Goal: Transaction & Acquisition: Purchase product/service

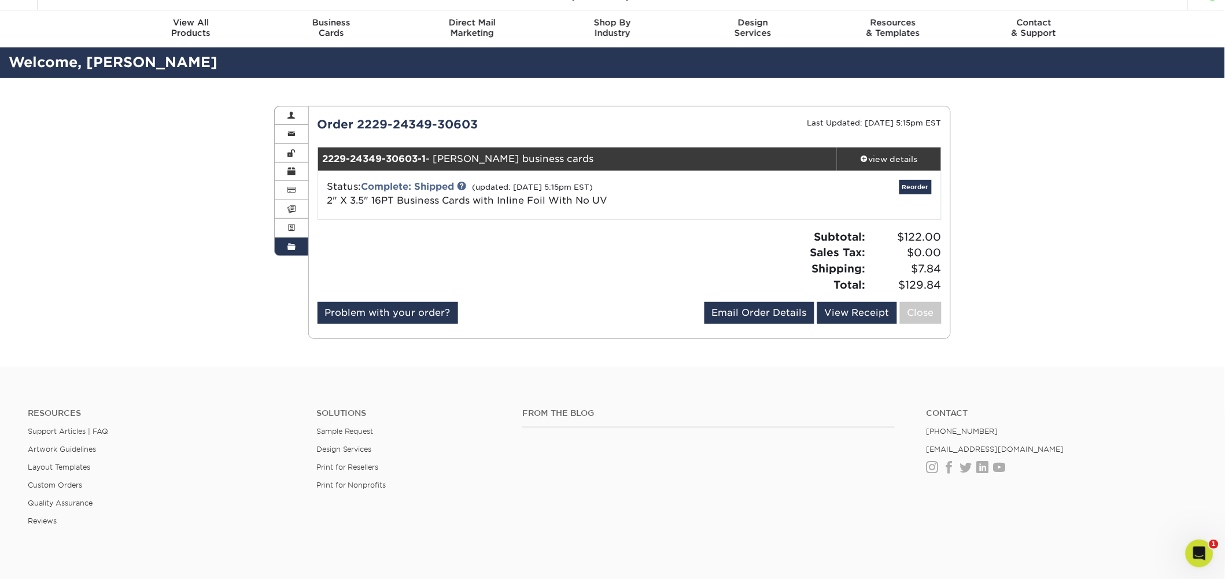
scroll to position [26, 0]
click at [902, 156] on div "view details" at bounding box center [889, 160] width 104 height 12
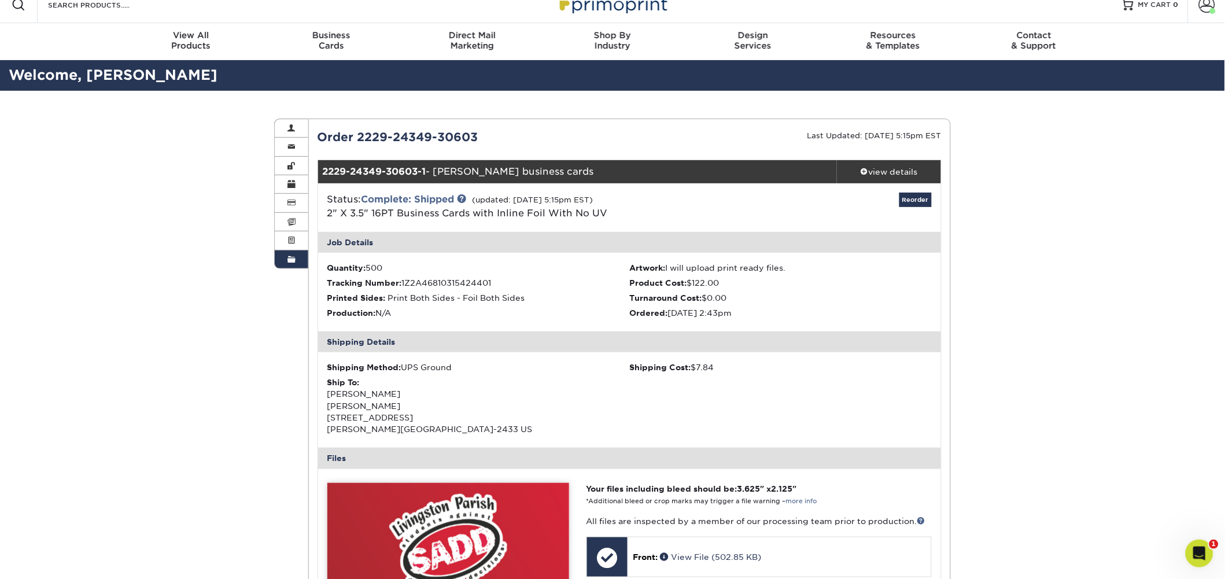
scroll to position [10, 0]
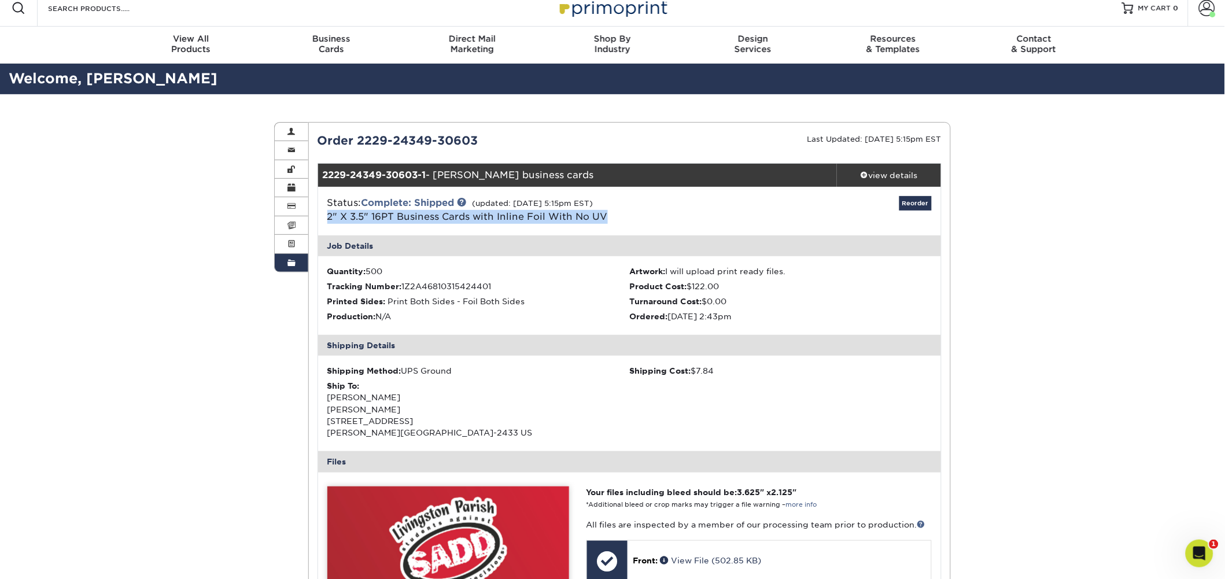
drag, startPoint x: 322, startPoint y: 216, endPoint x: 607, endPoint y: 224, distance: 285.2
click at [606, 226] on div "Status: Complete: Shipped (updated: 02/16/2022 5:15pm EST) 2" X 3.5" 16PT Busin…" at bounding box center [629, 211] width 641 height 49
copy link "2" X 3.5" 16PT Business Cards with Inline Foil With No UV"
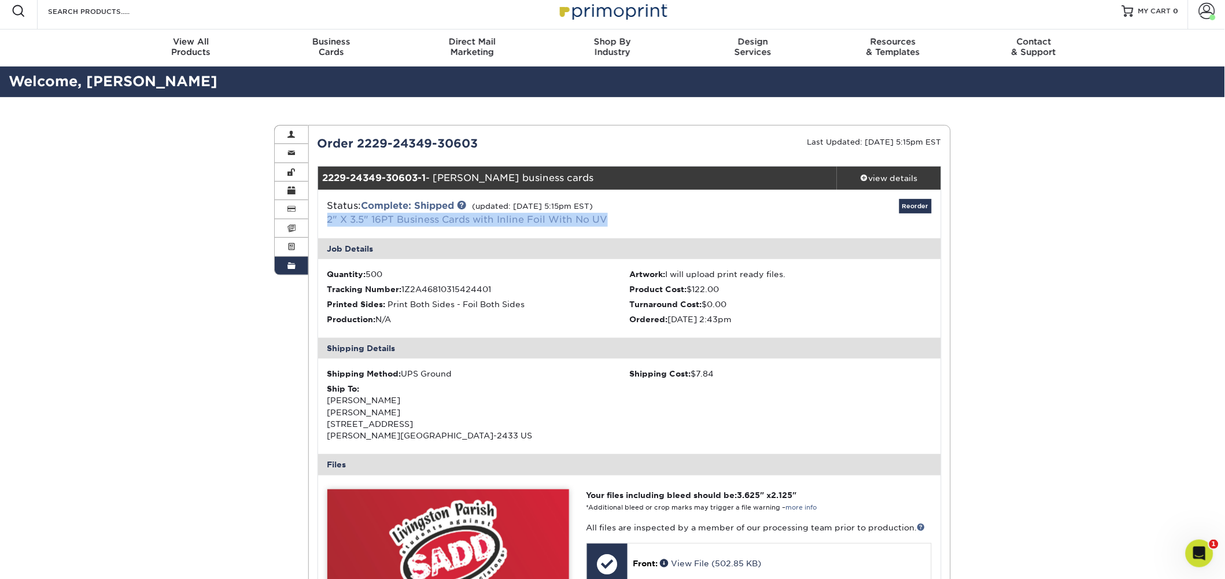
scroll to position [14, 0]
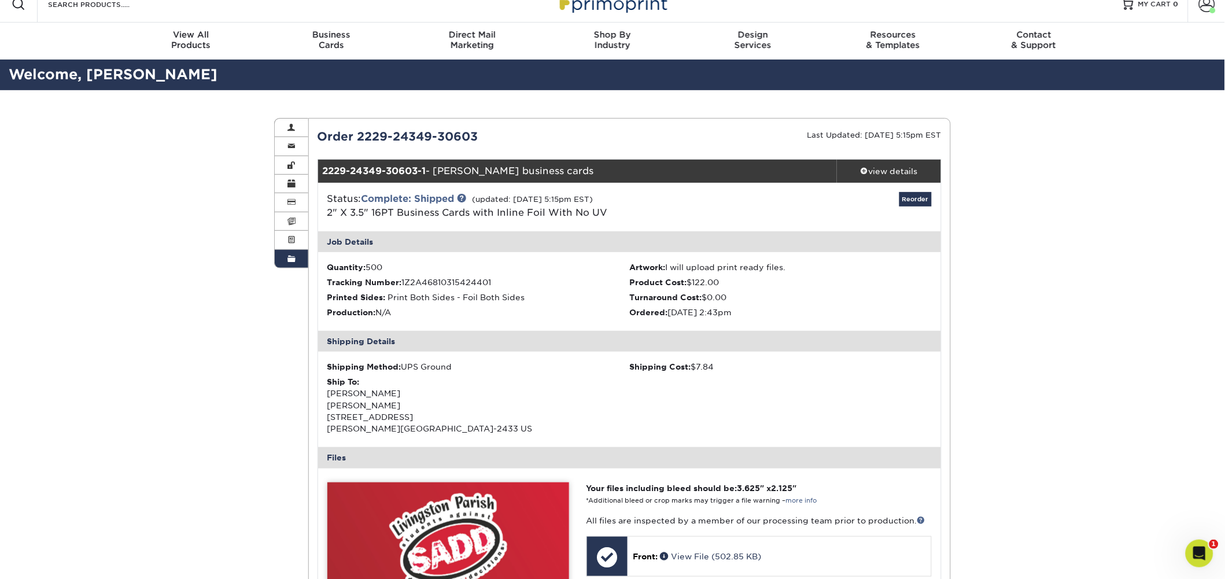
click at [391, 296] on span "Print Both Sides - Foil Both Sides" at bounding box center [456, 297] width 137 height 9
click at [464, 298] on span "Print Both Sides - Foil Both Sides" at bounding box center [456, 297] width 137 height 9
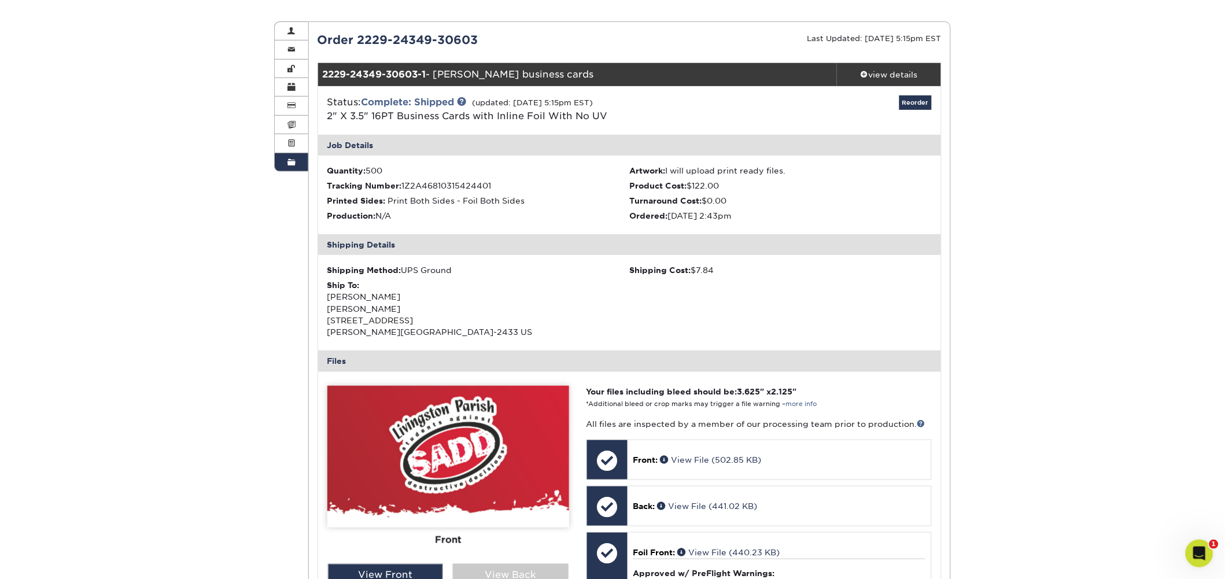
scroll to position [88, 0]
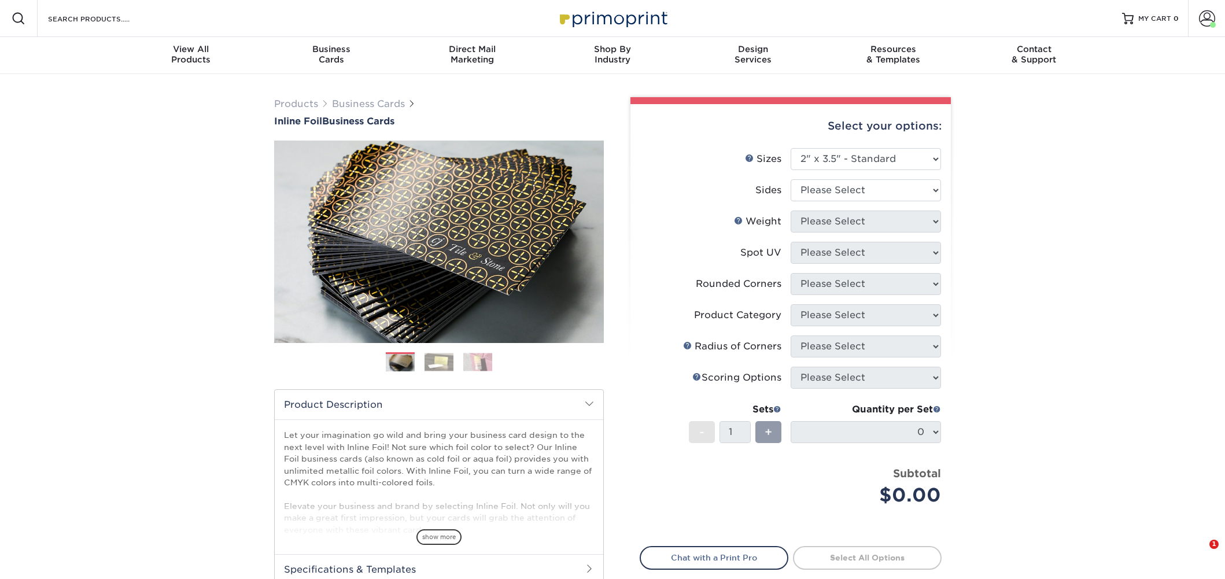
select select "2.00x3.50"
click at [841, 187] on select "Please Select Print Both Sides - Foil Back Only Print Both Sides - Foil Both Si…" at bounding box center [866, 190] width 150 height 22
click at [871, 184] on select "Please Select Print Both Sides - Foil Back Only Print Both Sides - Foil Both Si…" at bounding box center [866, 190] width 150 height 22
select select "34527644-b4fd-4ffb-9092-1318eefcd9d9"
click at [791, 179] on select "Please Select Print Both Sides - Foil Back Only Print Both Sides - Foil Both Si…" at bounding box center [866, 190] width 150 height 22
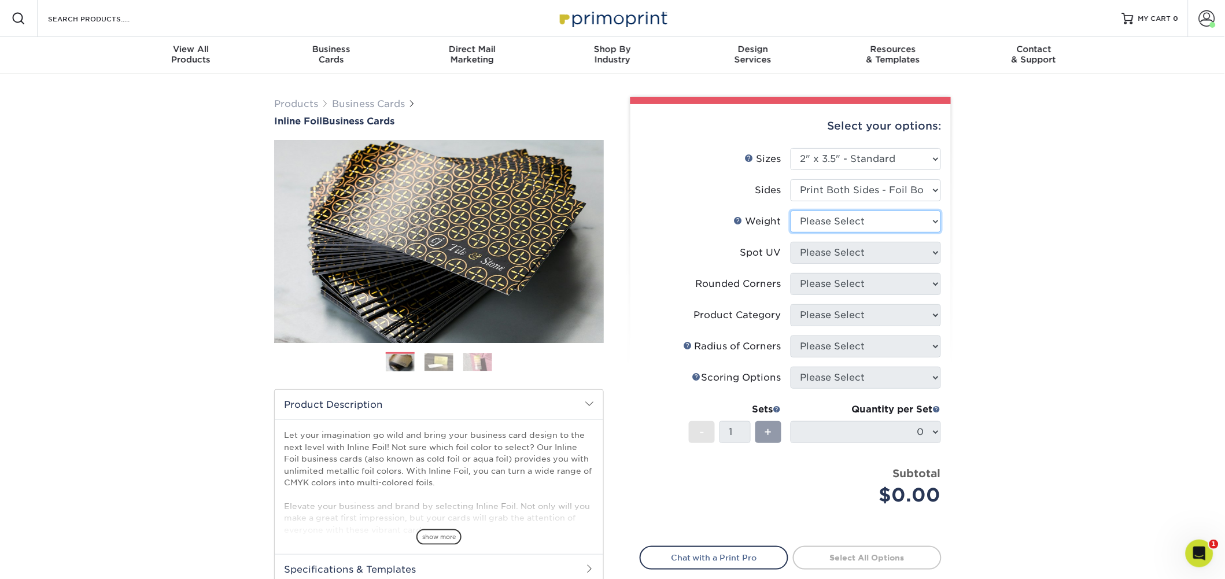
click at [888, 216] on select "Please Select 16PT" at bounding box center [866, 221] width 150 height 22
select select "16PT"
click at [791, 210] on select "Please Select 16PT" at bounding box center [866, 221] width 150 height 22
click at [891, 252] on select "Please Select No Spot UV Front and Back (Both Sides) Front Only Back Only" at bounding box center [866, 253] width 150 height 22
click at [852, 252] on select "Please Select No Spot UV Front and Back (Both Sides) Front Only Back Only" at bounding box center [866, 253] width 150 height 22
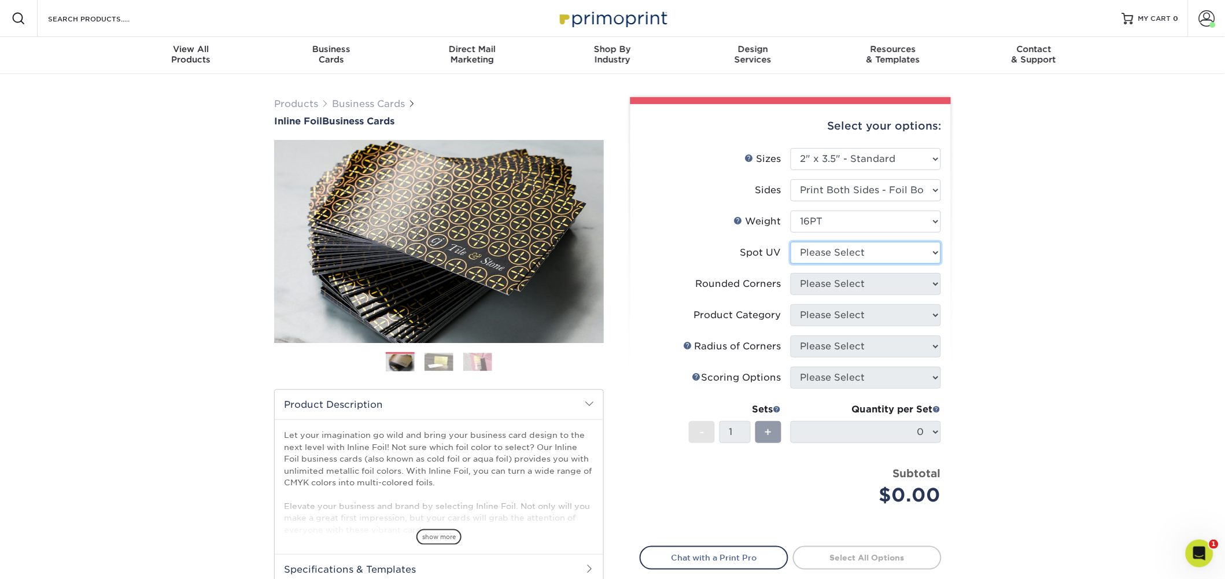
select select "3"
click at [791, 242] on select "Please Select No Spot UV Front and Back (Both Sides) Front Only Back Only" at bounding box center [866, 253] width 150 height 22
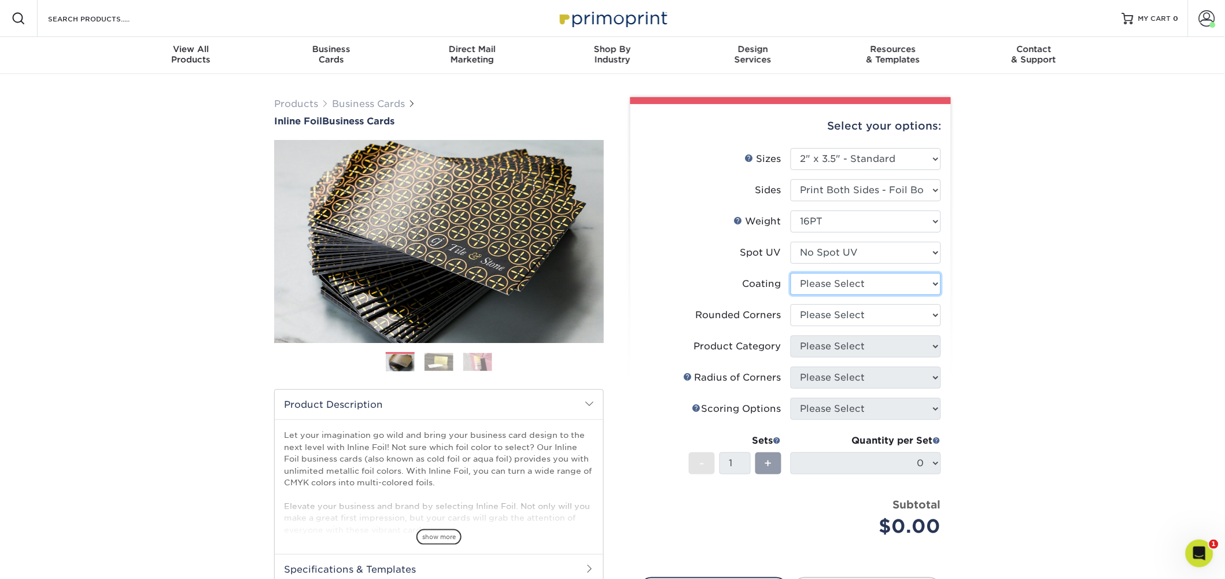
click at [859, 281] on select at bounding box center [866, 284] width 150 height 22
click at [880, 278] on select at bounding box center [866, 284] width 150 height 22
select select "3e7618de-abca-4bda-9f97-8b9129e913d8"
click at [791, 273] on select at bounding box center [866, 284] width 150 height 22
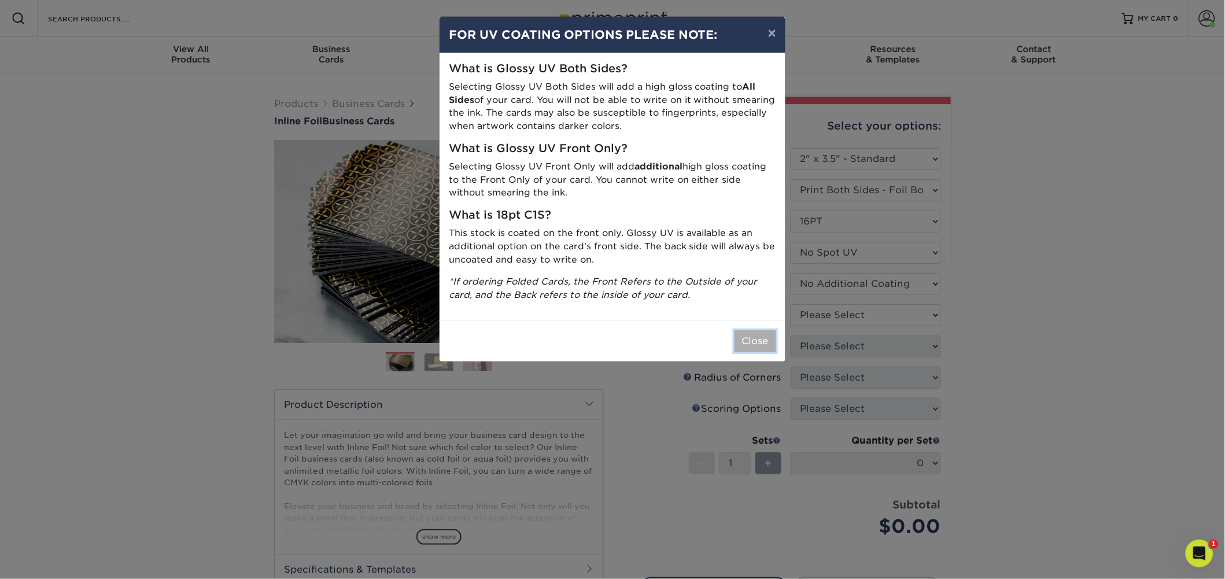
click at [759, 348] on button "Close" at bounding box center [755, 341] width 42 height 22
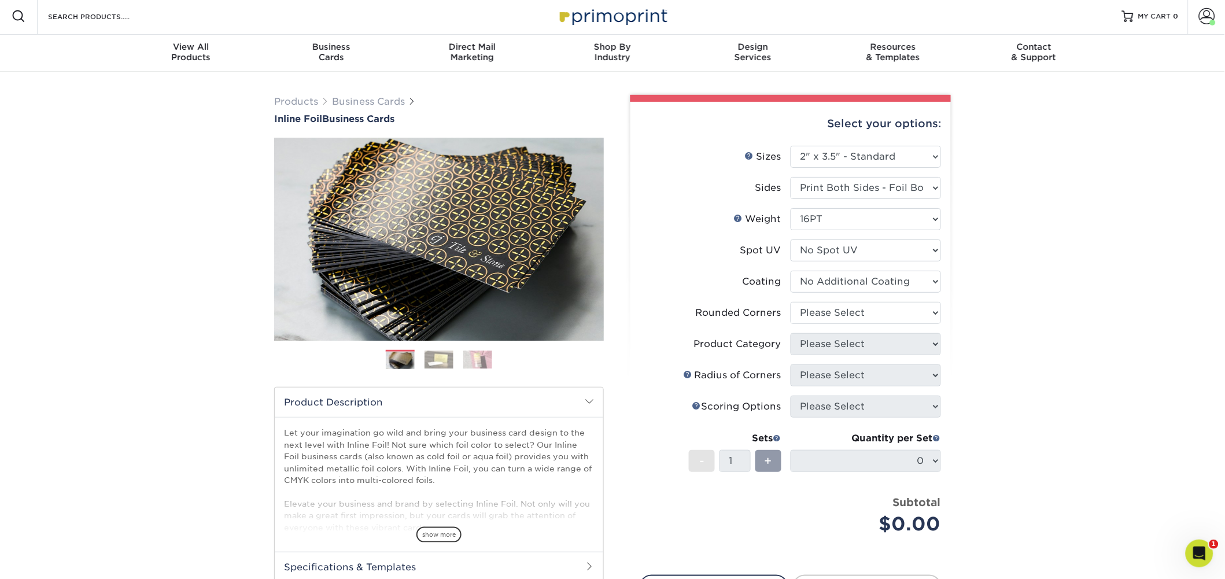
scroll to position [3, 0]
click at [877, 313] on select "Please Select Yes - Round 2 Corners Yes - Round 4 Corners No" at bounding box center [866, 312] width 150 height 22
select select "0"
click at [791, 301] on select "Please Select Yes - Round 2 Corners Yes - Round 4 Corners No" at bounding box center [866, 312] width 150 height 22
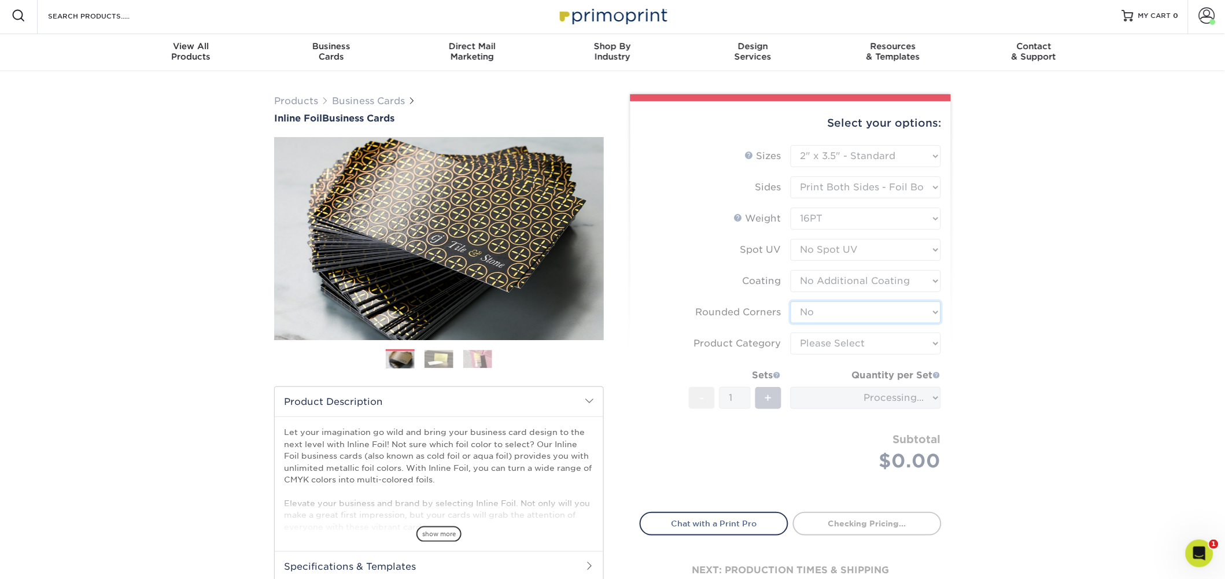
scroll to position [1, 0]
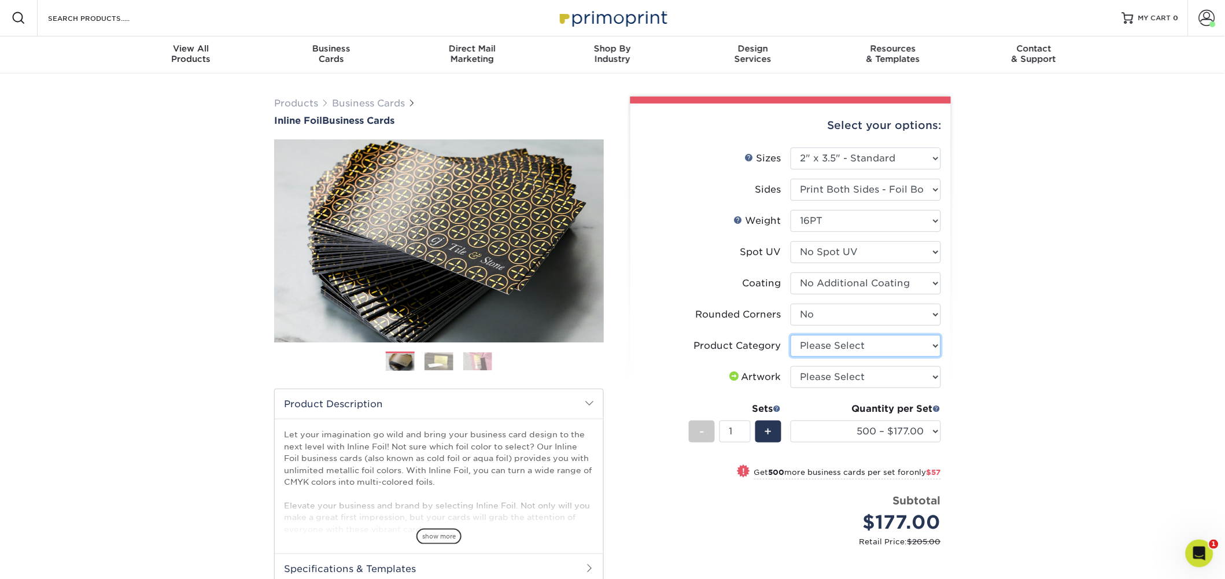
click at [862, 345] on select "Please Select Business Cards" at bounding box center [866, 346] width 150 height 22
select select "3b5148f1-0588-4f88-a218-97bcfdce65c1"
click at [791, 335] on select "Please Select Business Cards" at bounding box center [866, 346] width 150 height 22
click at [848, 381] on select "Please Select I will upload files I need a design - $100" at bounding box center [866, 377] width 150 height 22
select select "upload"
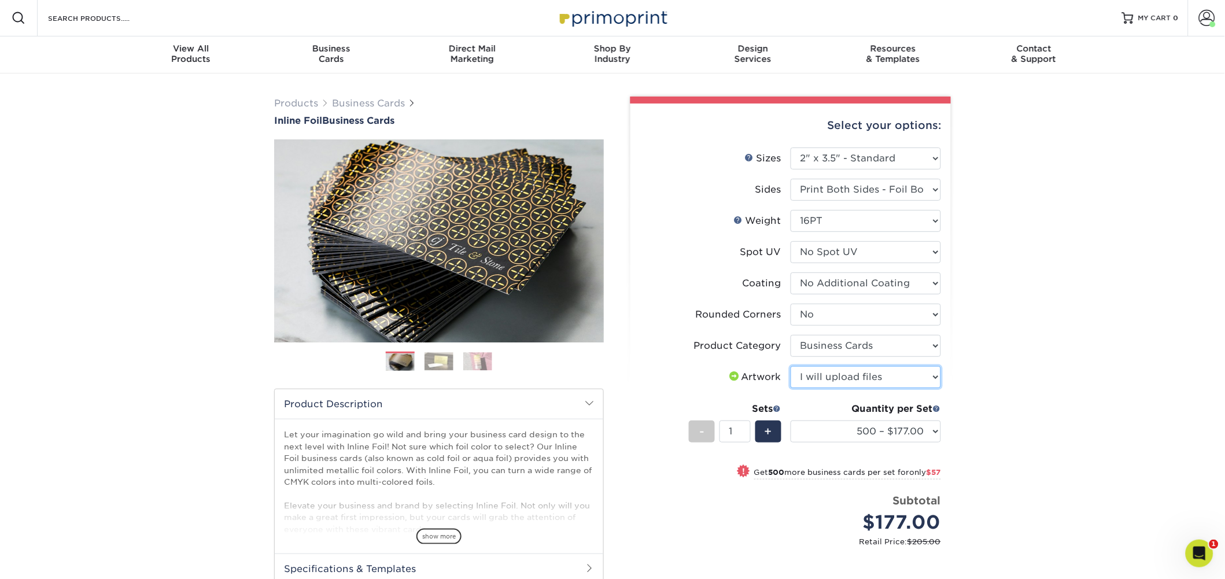
click at [791, 366] on select "Please Select I will upload files I need a design - $100" at bounding box center [866, 377] width 150 height 22
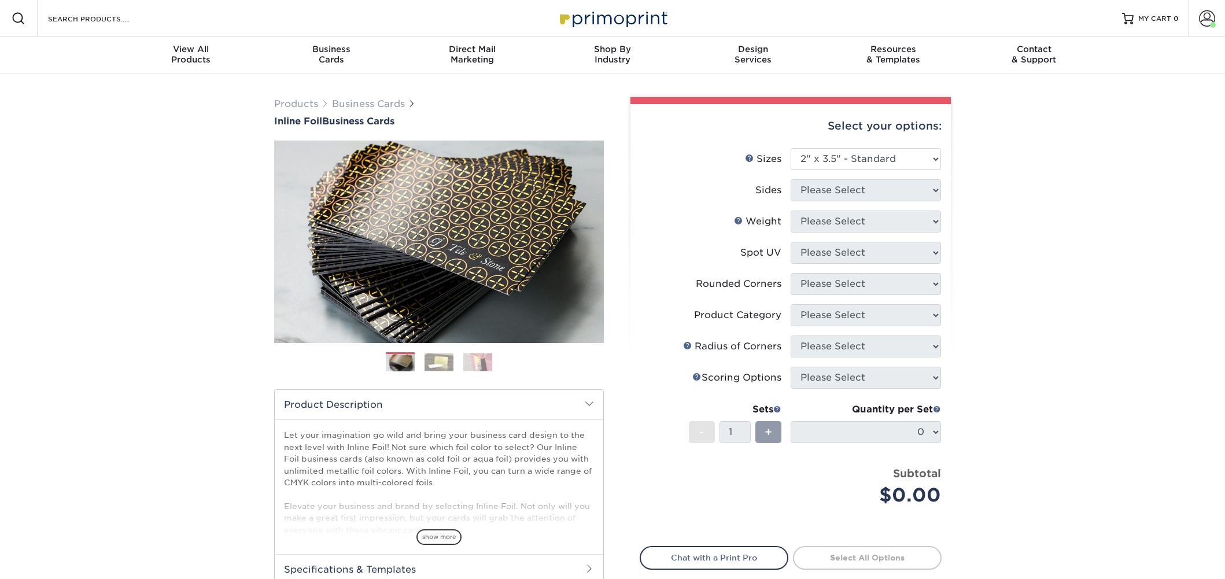
select select "2.00x3.50"
click at [933, 155] on select "Please Select 1.5" x 3.5" - Mini 1.75" x 3.5" - Mini 2" x 2" - Square 2" x 3" -…" at bounding box center [866, 159] width 150 height 22
click at [791, 148] on select "Please Select 1.5" x 3.5" - Mini 1.75" x 3.5" - Mini 2" x 2" - Square 2" x 3" -…" at bounding box center [866, 159] width 150 height 22
drag, startPoint x: 1073, startPoint y: 392, endPoint x: 987, endPoint y: 282, distance: 140.0
click at [1072, 388] on div "Products Business Cards Inline Foil Business Cards Previous Next" at bounding box center [612, 383] width 1225 height 618
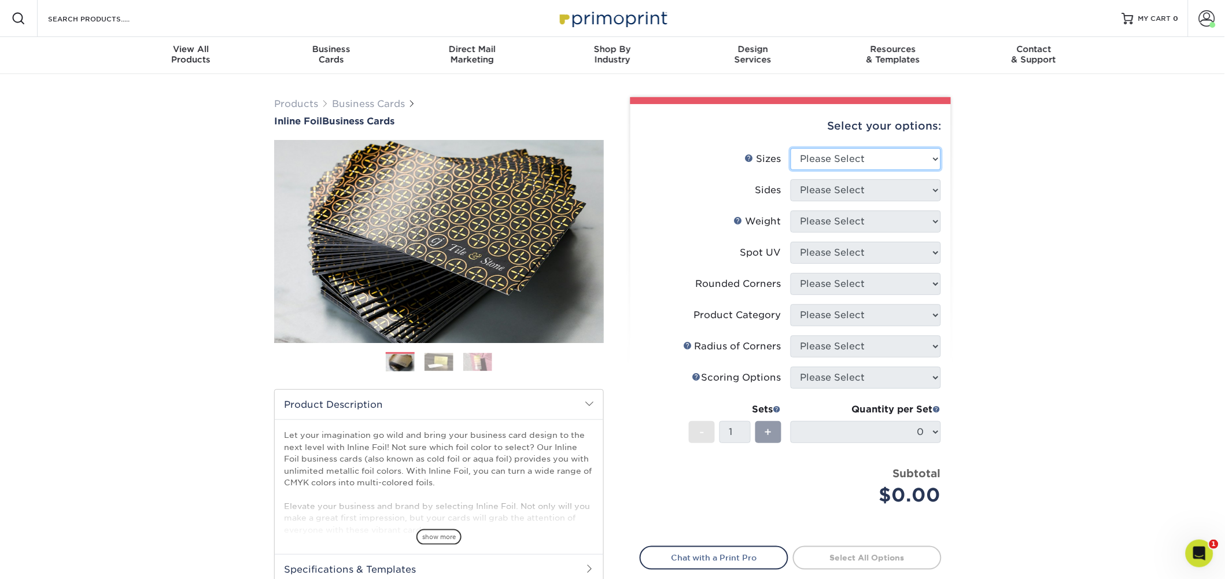
click at [887, 159] on select "Please Select 1.5" x 3.5" - Mini 1.75" x 3.5" - Mini 2" x 2" - Square 2" x 3" -…" at bounding box center [866, 159] width 150 height 22
select select "2.00x3.50"
click at [791, 148] on select "Please Select 1.5" x 3.5" - Mini 1.75" x 3.5" - Mini 2" x 2" - Square 2" x 3" -…" at bounding box center [866, 159] width 150 height 22
click at [876, 183] on select "Please Select Print Both Sides - Foil Back Only Print Both Sides - Foil Both Si…" at bounding box center [866, 190] width 150 height 22
select select "34527644-b4fd-4ffb-9092-1318eefcd9d9"
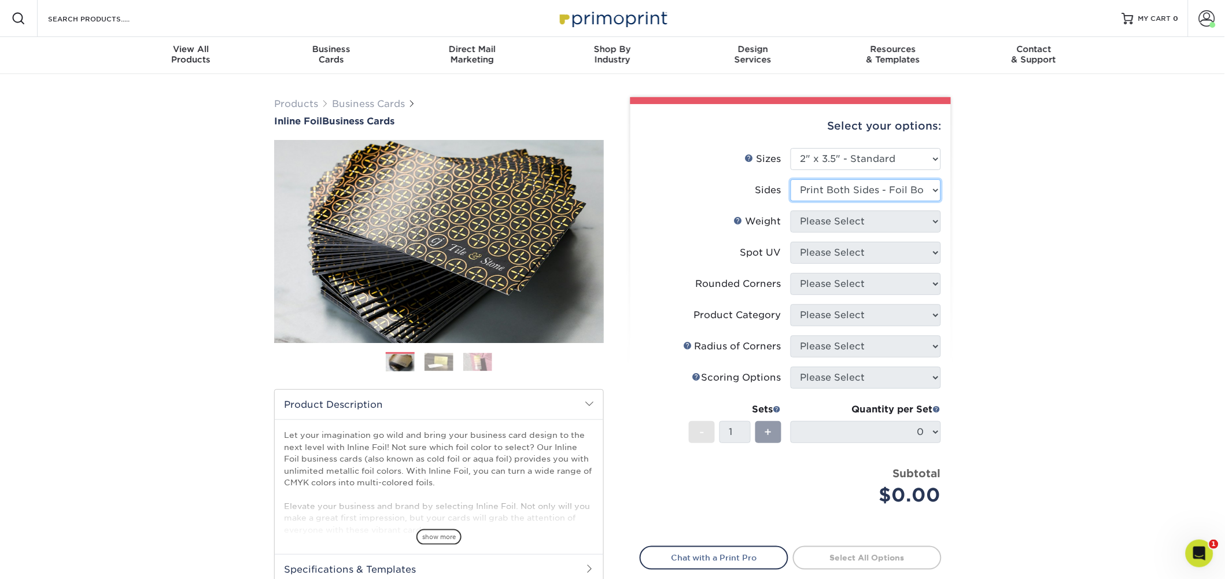
click at [791, 179] on select "Please Select Print Both Sides - Foil Back Only Print Both Sides - Foil Both Si…" at bounding box center [866, 190] width 150 height 22
click at [885, 215] on select "Please Select 16PT" at bounding box center [866, 221] width 150 height 22
select select "16PT"
click at [791, 210] on select "Please Select 16PT" at bounding box center [866, 221] width 150 height 22
click at [904, 249] on select "Please Select No Spot UV Front and Back (Both Sides) Front Only Back Only" at bounding box center [866, 253] width 150 height 22
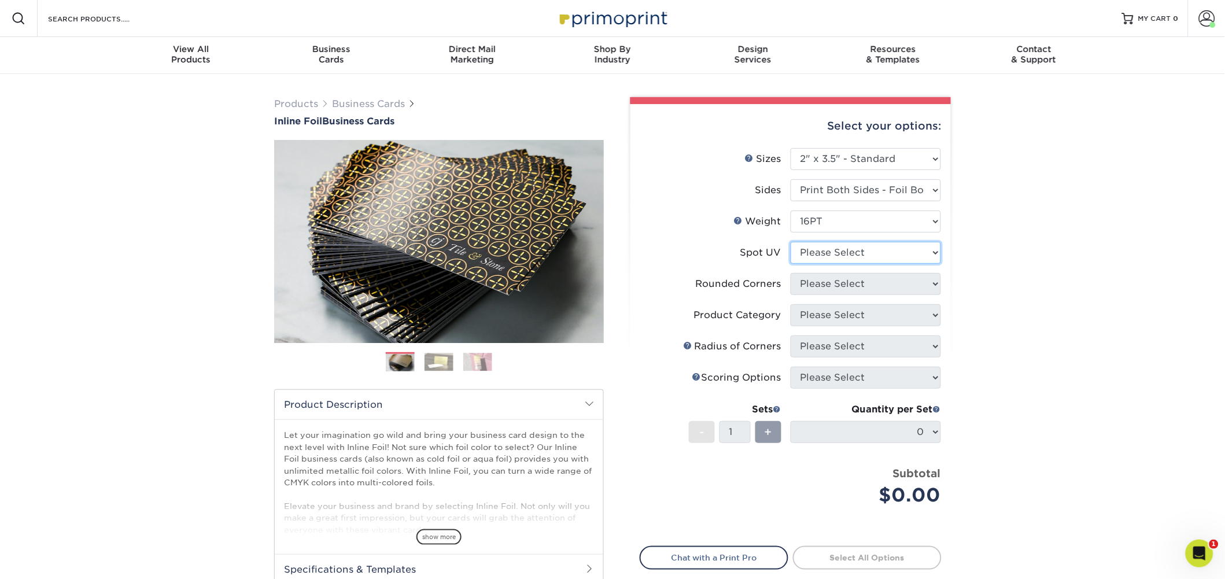
select select "3"
click at [791, 242] on select "Please Select No Spot UV Front and Back (Both Sides) Front Only Back Only" at bounding box center [866, 253] width 150 height 22
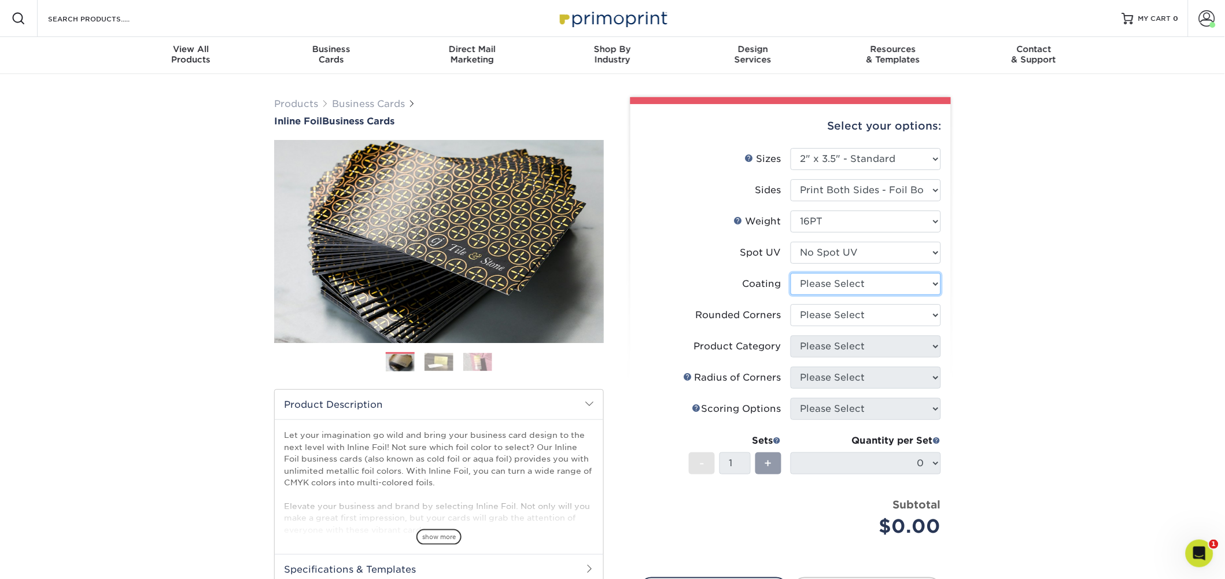
click at [914, 282] on select at bounding box center [866, 284] width 150 height 22
select select "3e7618de-abca-4bda-9f97-8b9129e913d8"
click at [791, 273] on select at bounding box center [866, 284] width 150 height 22
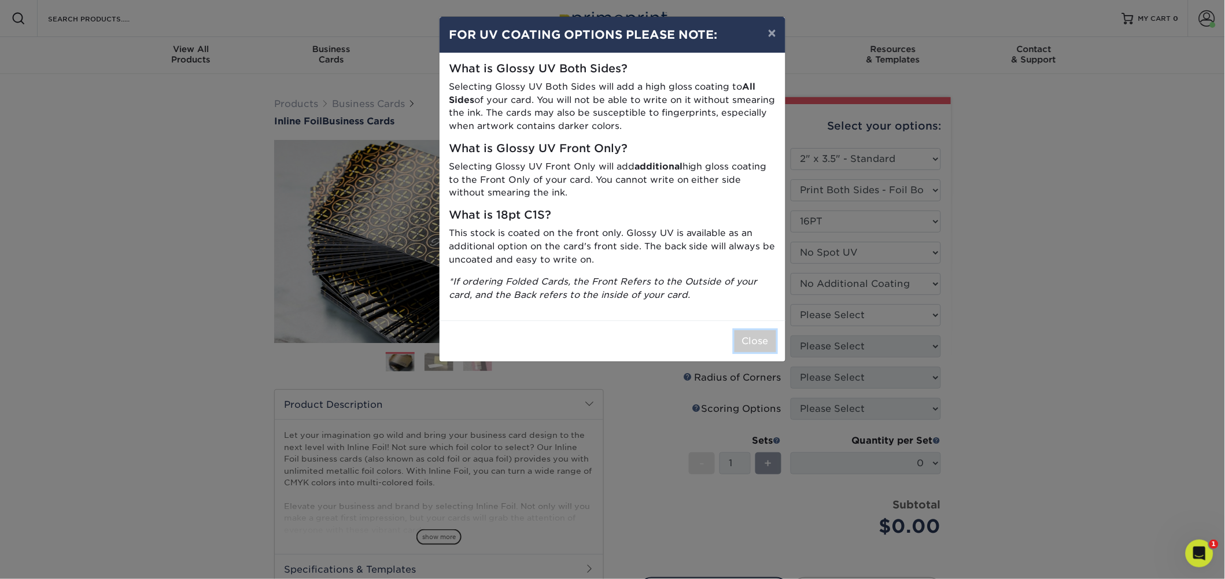
click at [758, 339] on button "Close" at bounding box center [755, 341] width 42 height 22
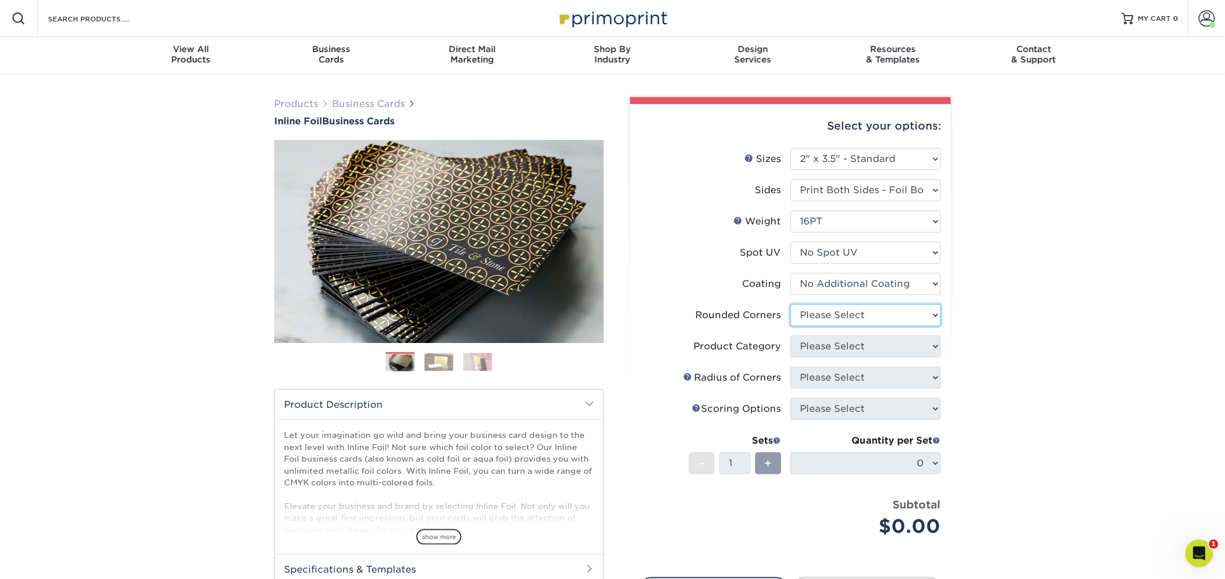
click at [858, 314] on select "Please Select Yes - Round 2 Corners Yes - Round 4 Corners No" at bounding box center [866, 315] width 150 height 22
select select "0"
click at [791, 304] on select "Please Select Yes - Round 2 Corners Yes - Round 4 Corners No" at bounding box center [866, 315] width 150 height 22
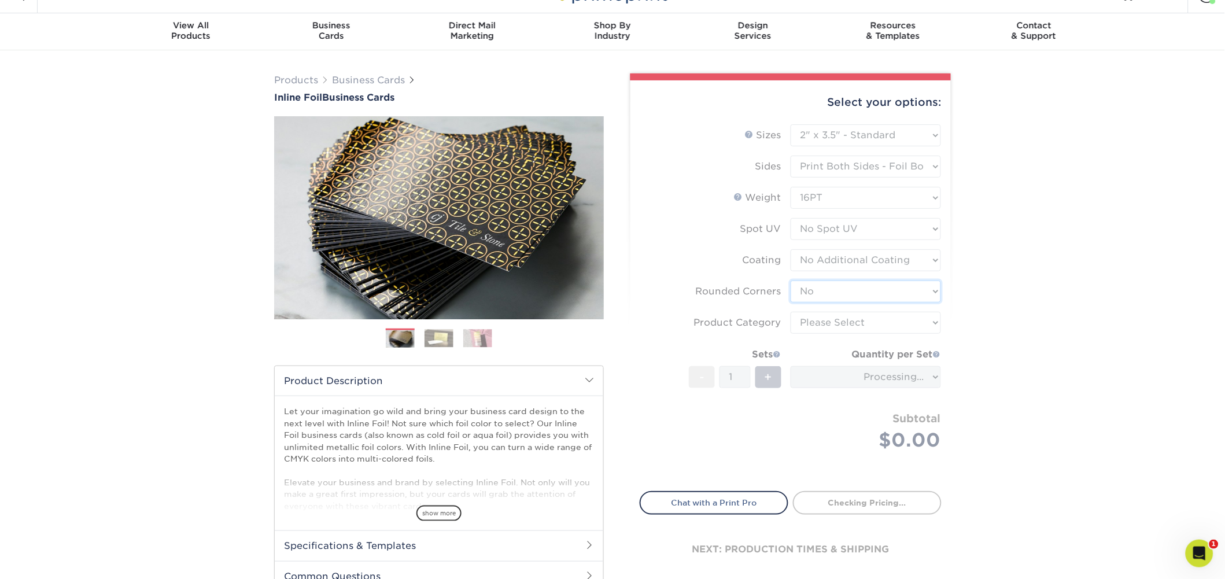
scroll to position [20, 0]
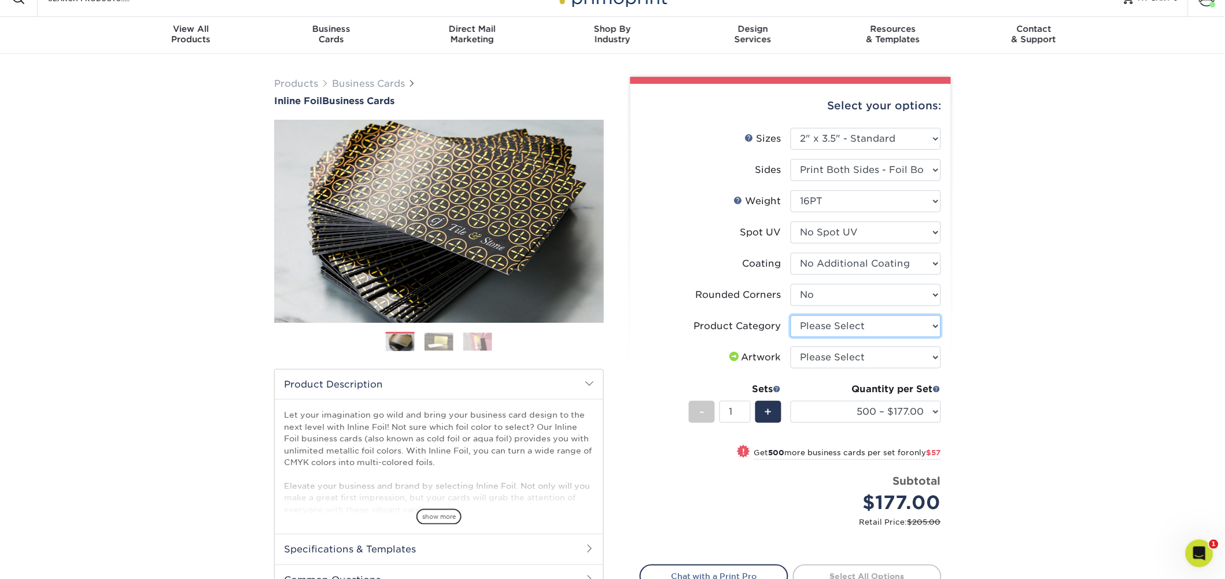
click at [917, 322] on select "Please Select Business Cards" at bounding box center [866, 326] width 150 height 22
select select "3b5148f1-0588-4f88-a218-97bcfdce65c1"
click at [791, 315] on select "Please Select Business Cards" at bounding box center [866, 326] width 150 height 22
click at [917, 357] on select "Please Select I will upload files I need a design - $100" at bounding box center [866, 357] width 150 height 22
select select "upload"
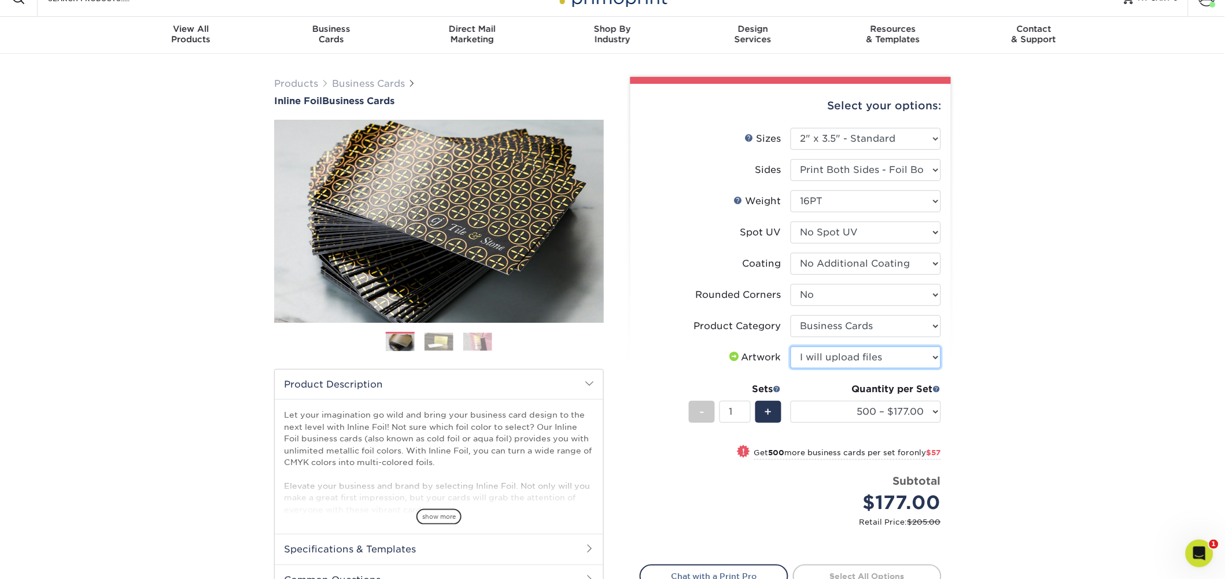
click at [791, 346] on select "Please Select I will upload files I need a design - $100" at bounding box center [866, 357] width 150 height 22
click at [918, 409] on select "500 – $177.00 1000 – $234.00 2500 – $434.00 5000 – $617.00" at bounding box center [866, 412] width 150 height 22
click at [791, 401] on select "500 – $177.00 1000 – $234.00 2500 – $434.00 5000 – $617.00" at bounding box center [866, 412] width 150 height 22
click at [1023, 390] on div "Products Business Cards Inline Foil Business Cards Previous Next" at bounding box center [612, 376] width 1225 height 645
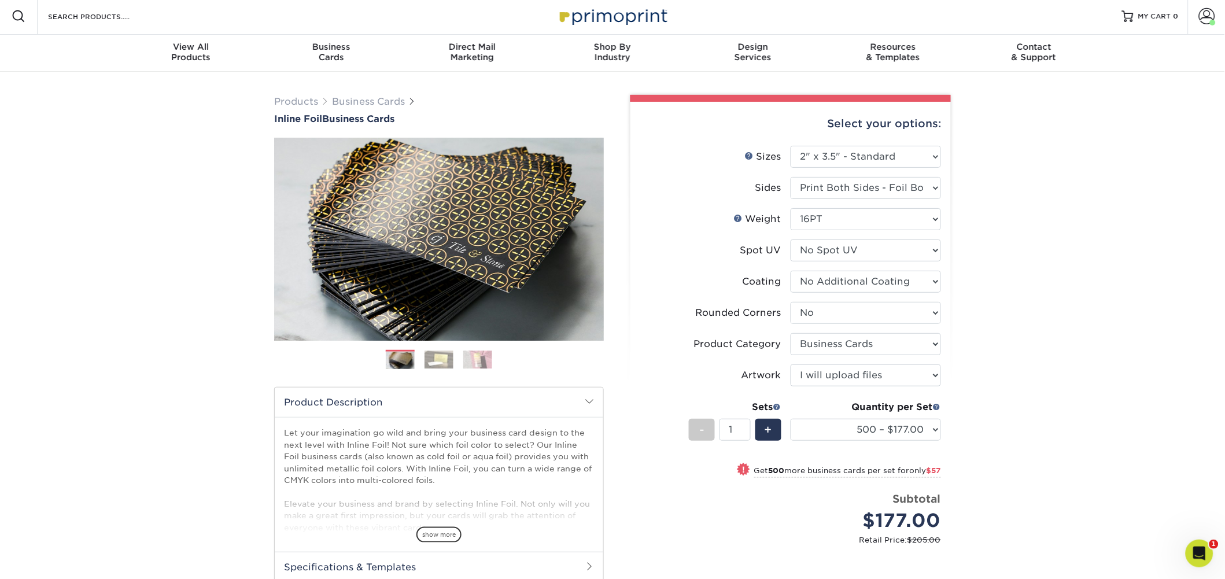
scroll to position [0, 0]
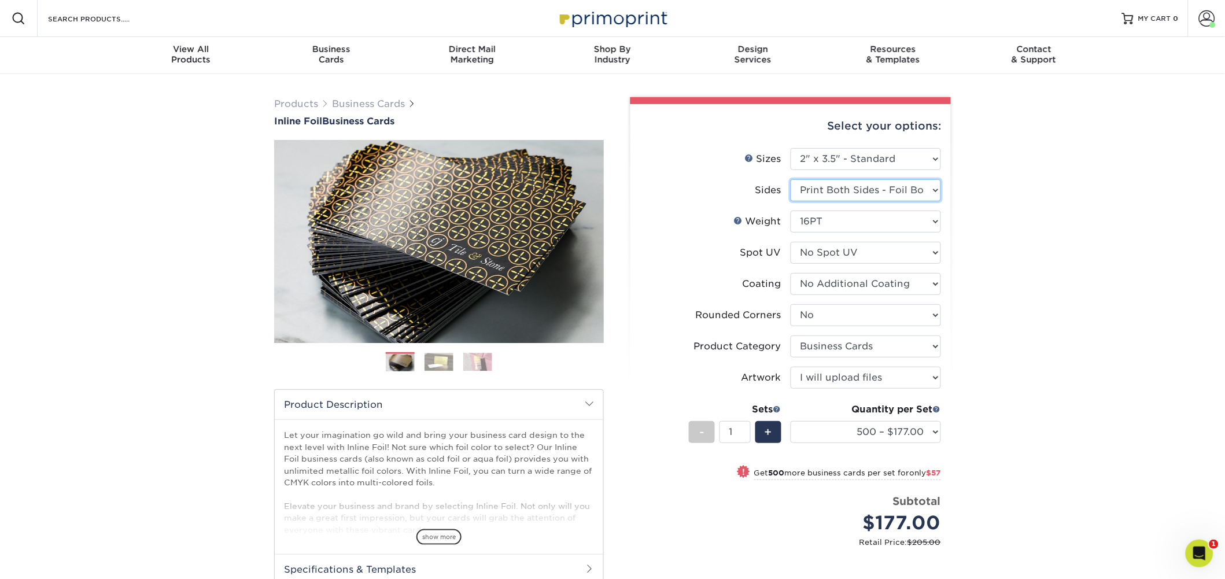
click at [856, 194] on select "Please Select Print Both Sides - Foil Back Only Print Both Sides - Foil Both Si…" at bounding box center [866, 190] width 150 height 22
click at [791, 179] on select "Please Select Print Both Sides - Foil Back Only Print Both Sides - Foil Both Si…" at bounding box center [866, 190] width 150 height 22
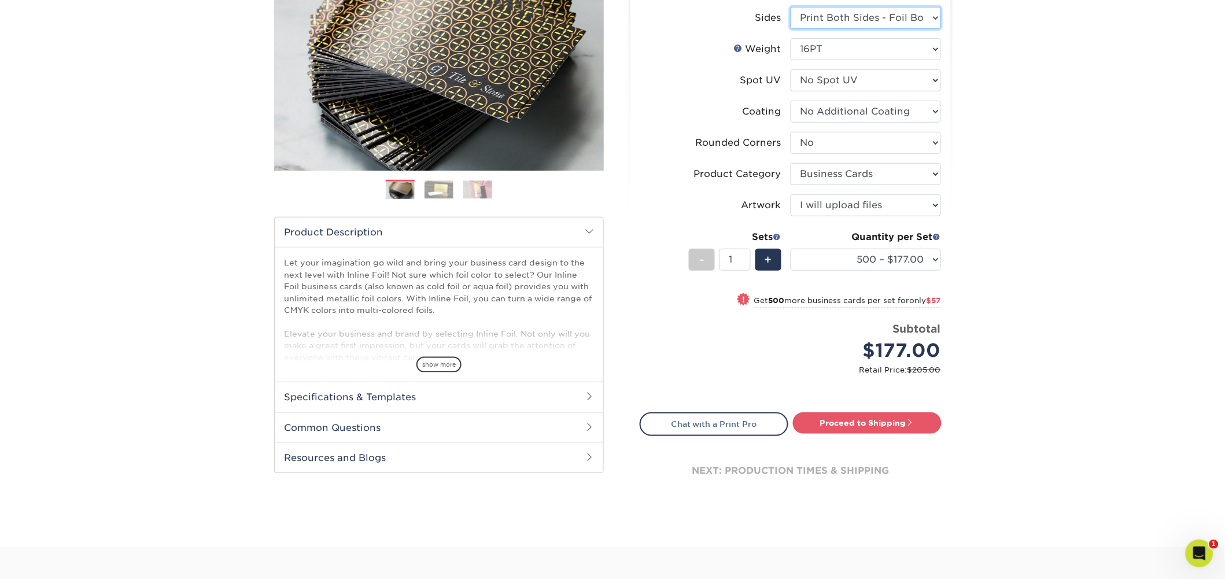
scroll to position [197, 0]
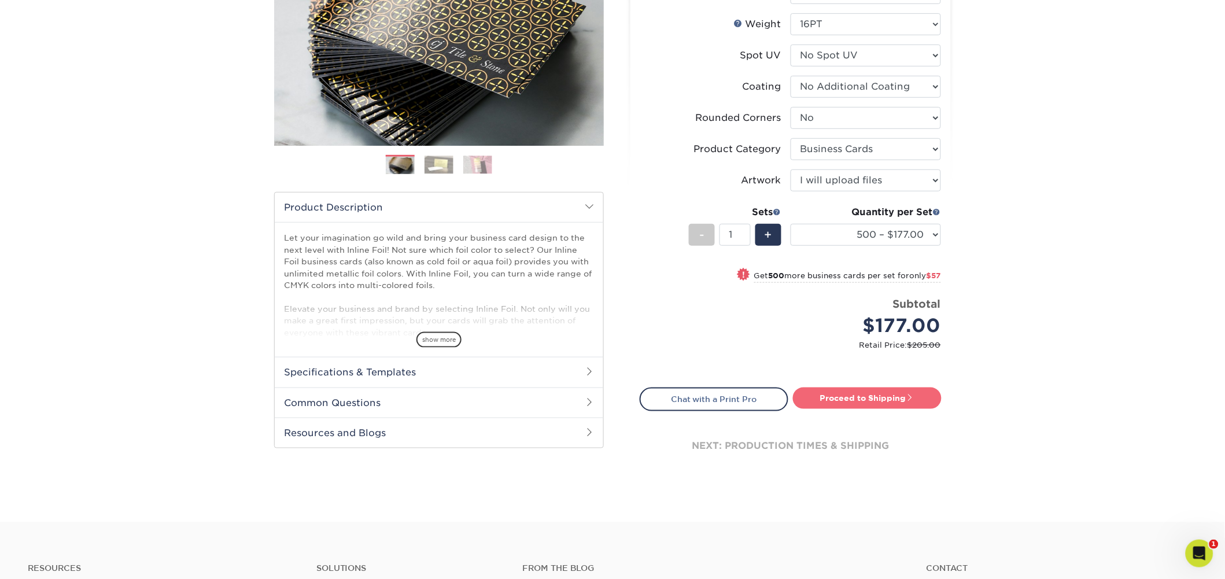
click at [832, 392] on link "Proceed to Shipping" at bounding box center [867, 397] width 149 height 21
type input "Set 1"
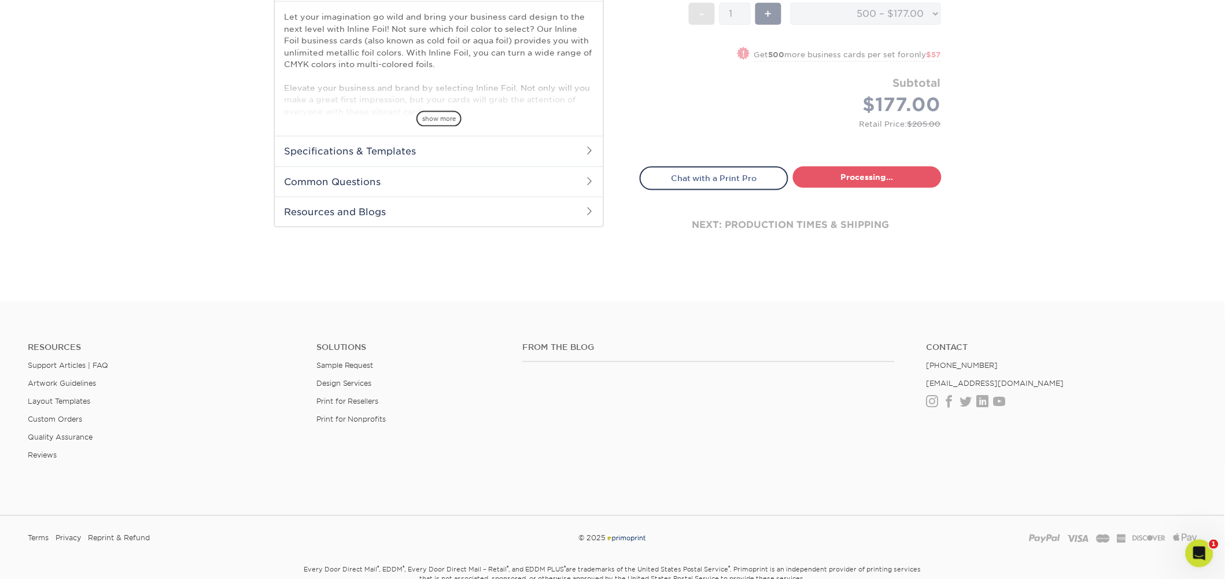
select select "468c7363-c245-42b7-918f-84c577e78dca"
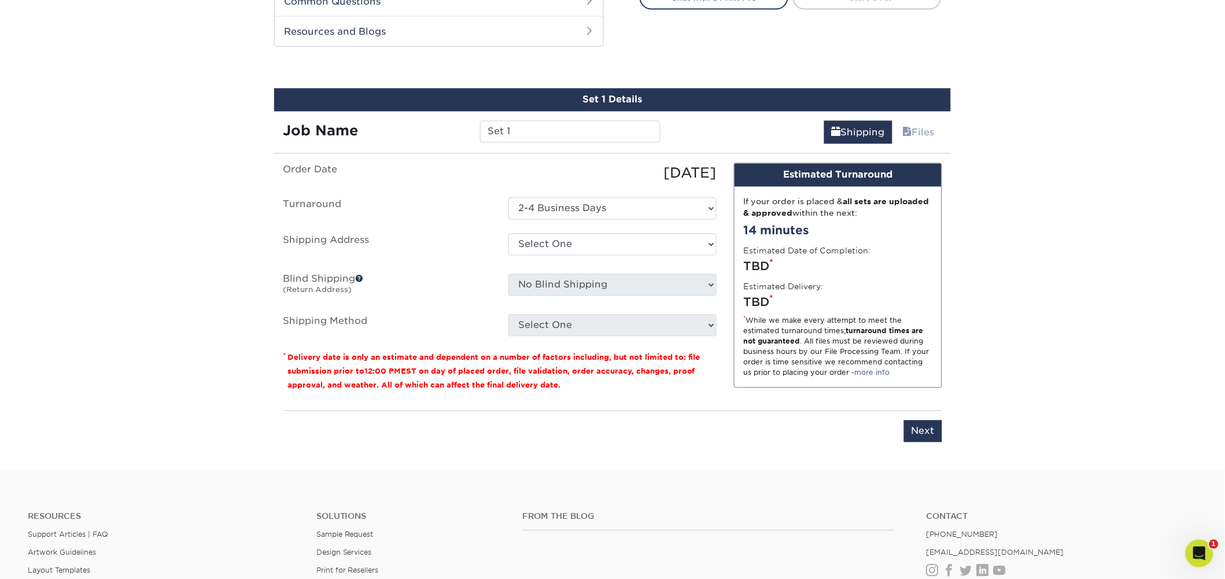
scroll to position [614, 0]
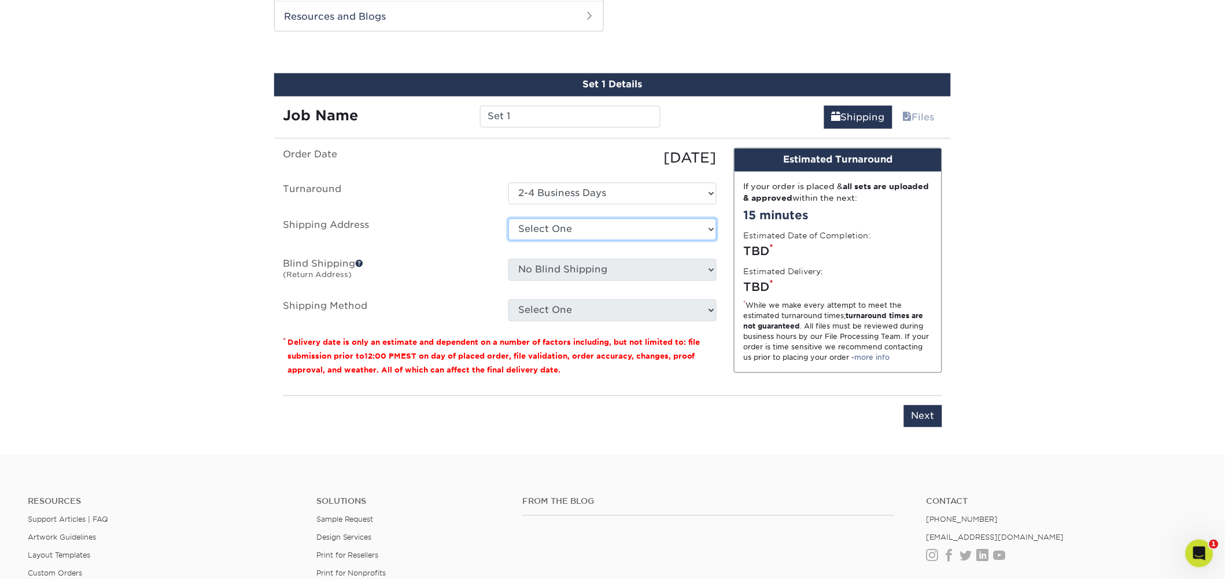
click at [592, 228] on select "Select One 365 Connect [PERSON_NAME] 2021 Anntoine Marketing + Design Anntoine …" at bounding box center [612, 230] width 208 height 22
select select "226862"
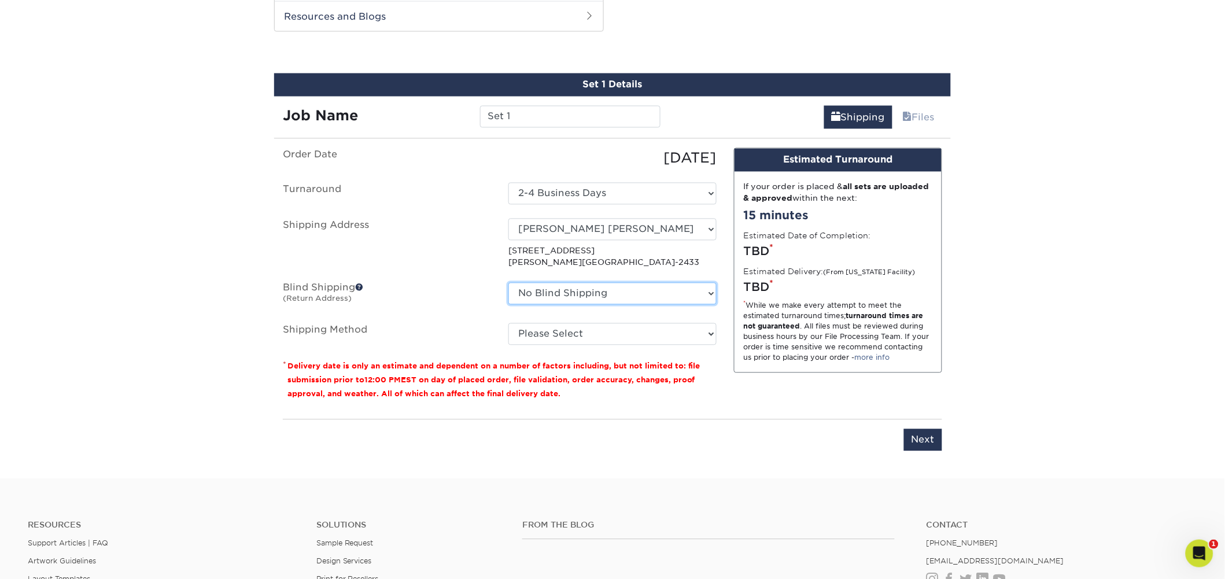
click at [607, 292] on select "No Blind Shipping 365 Connect [PERSON_NAME] 2021 Anntoine Marketing + Design An…" at bounding box center [612, 294] width 208 height 22
click at [508, 283] on select "No Blind Shipping 365 Connect [PERSON_NAME] 2021 Anntoine Marketing + Design An…" at bounding box center [612, 294] width 208 height 22
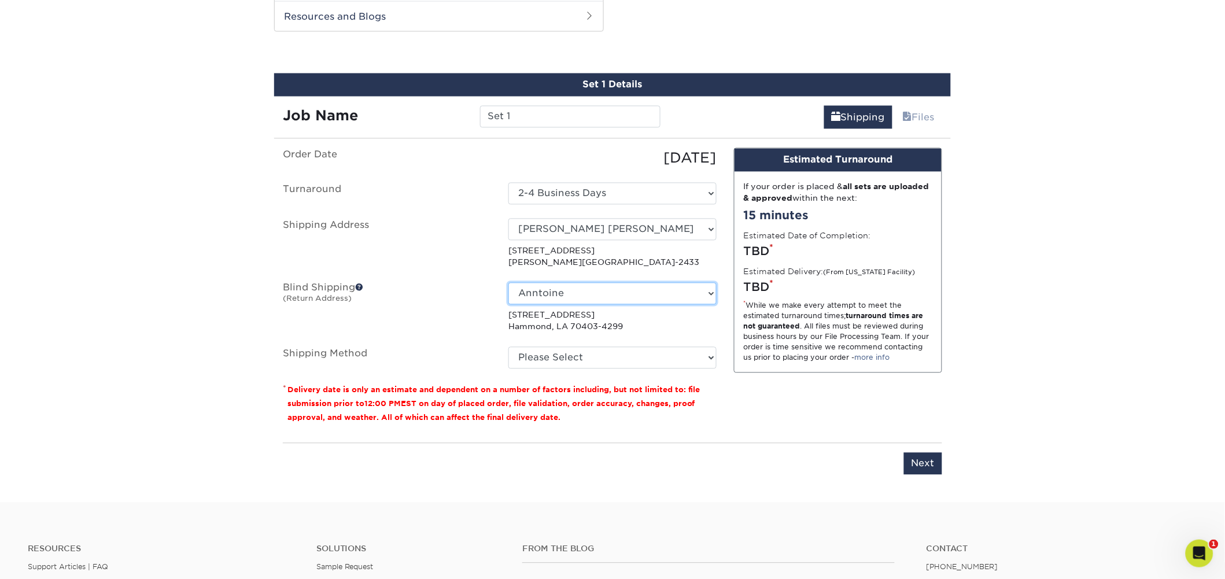
click at [627, 295] on select "No Blind Shipping 365 Connect [PERSON_NAME] 2021 Anntoine Marketing + Design An…" at bounding box center [612, 294] width 208 height 22
select select "259511"
click at [508, 283] on select "No Blind Shipping 365 Connect [PERSON_NAME] 2021 Anntoine Marketing + Design An…" at bounding box center [612, 294] width 208 height 22
click at [619, 349] on select "Please Select Ground Shipping (+$8.96) 3 Day Shipping Service (+$21.43) 2 Day A…" at bounding box center [612, 358] width 208 height 22
select select "03"
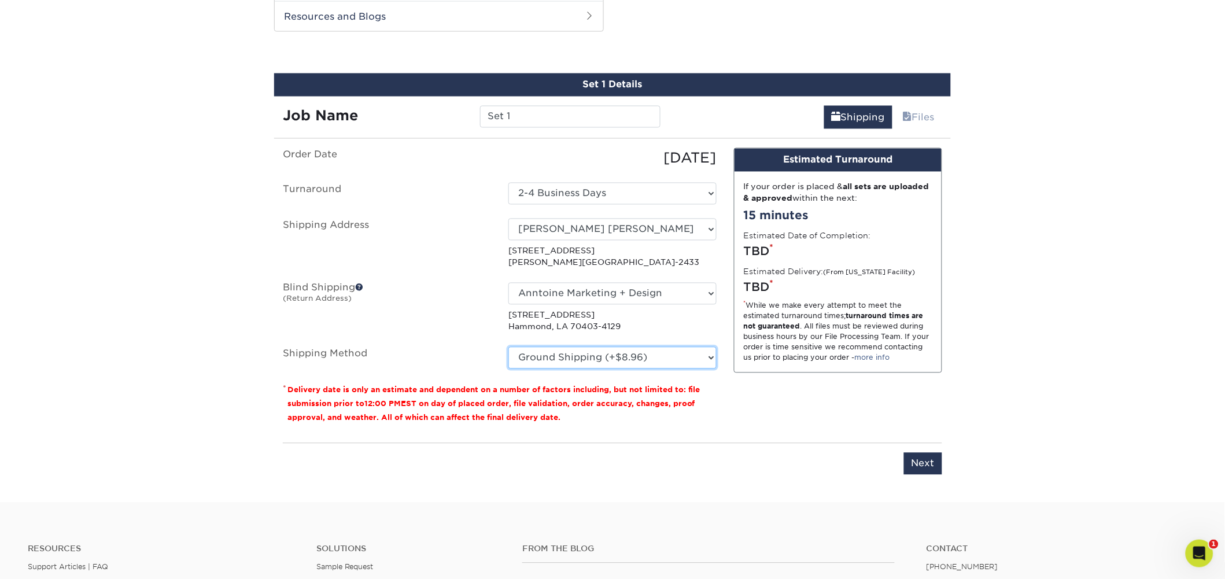
click at [508, 347] on select "Please Select Ground Shipping (+$8.96) 3 Day Shipping Service (+$21.43) 2 Day A…" at bounding box center [612, 358] width 208 height 22
click at [634, 359] on select "Please Select Ground Shipping (+$8.96) 3 Day Shipping Service (+$21.43) 2 Day A…" at bounding box center [612, 358] width 208 height 22
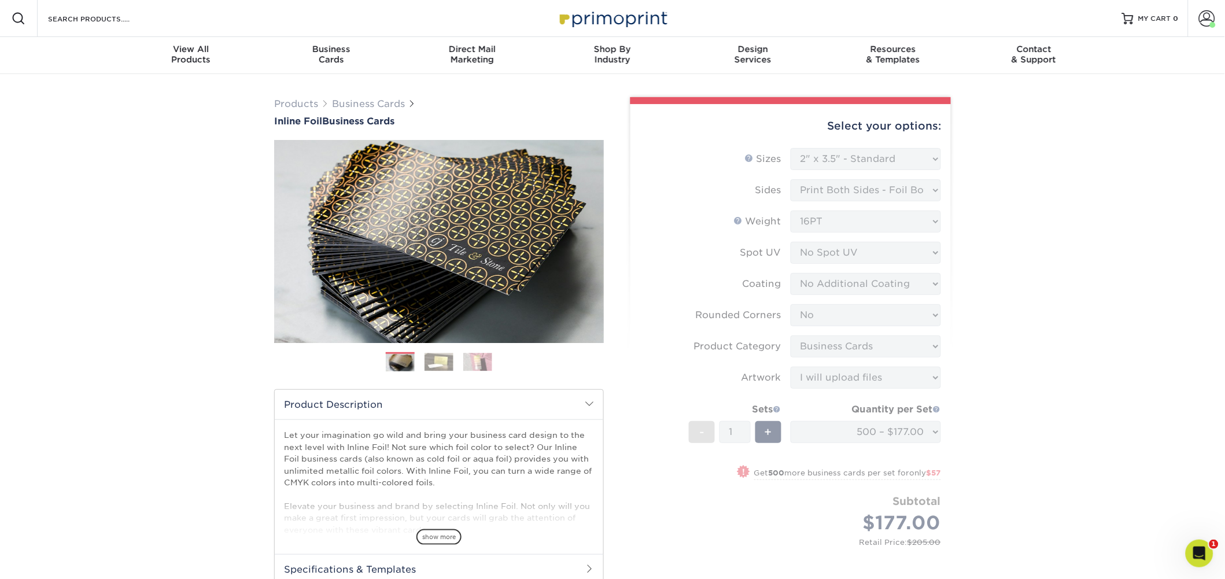
scroll to position [20, 0]
